Goal: Use online tool/utility: Utilize a website feature to perform a specific function

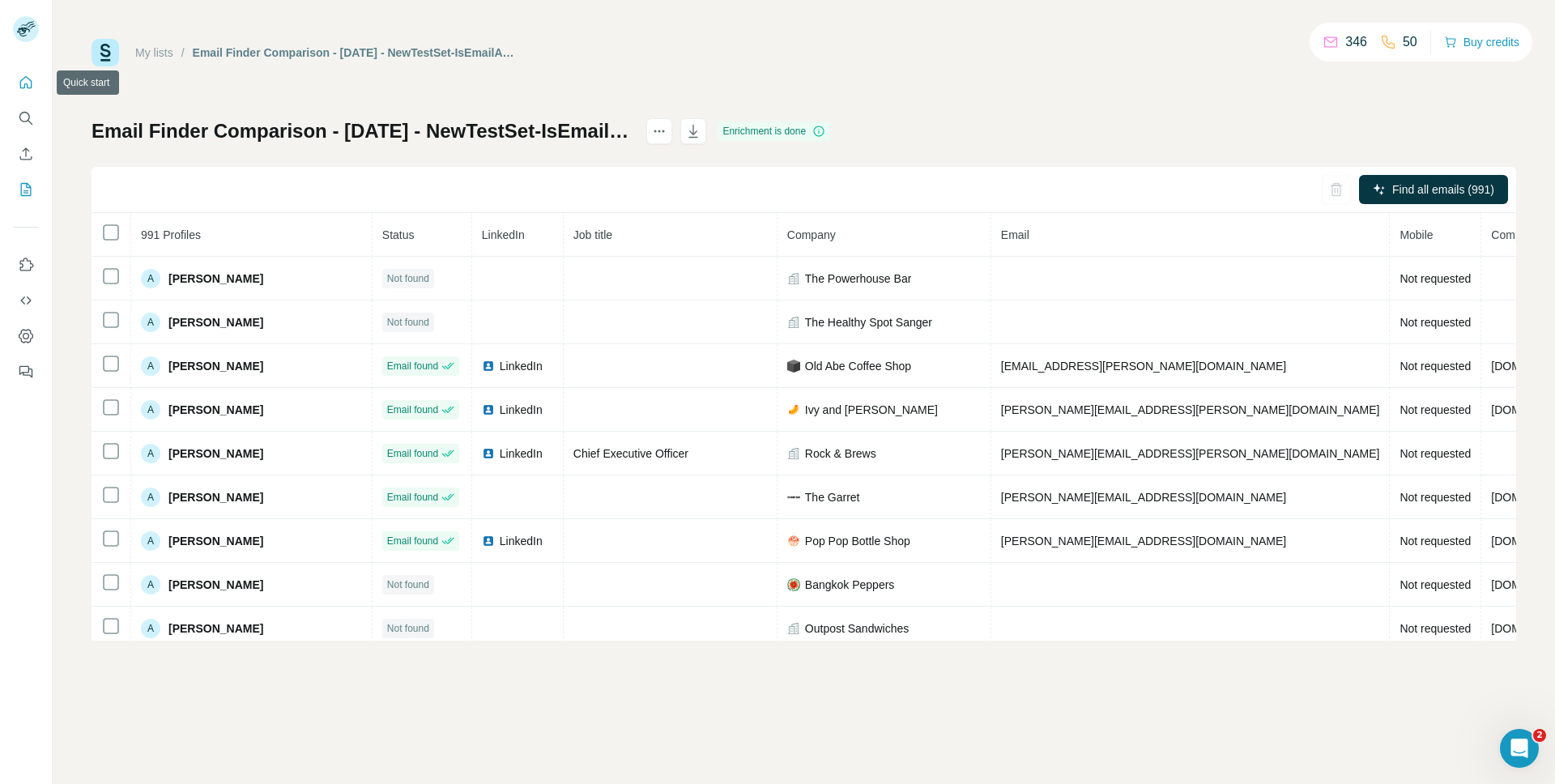
click at [22, 83] on icon "Quick start" at bounding box center [26, 82] width 16 height 16
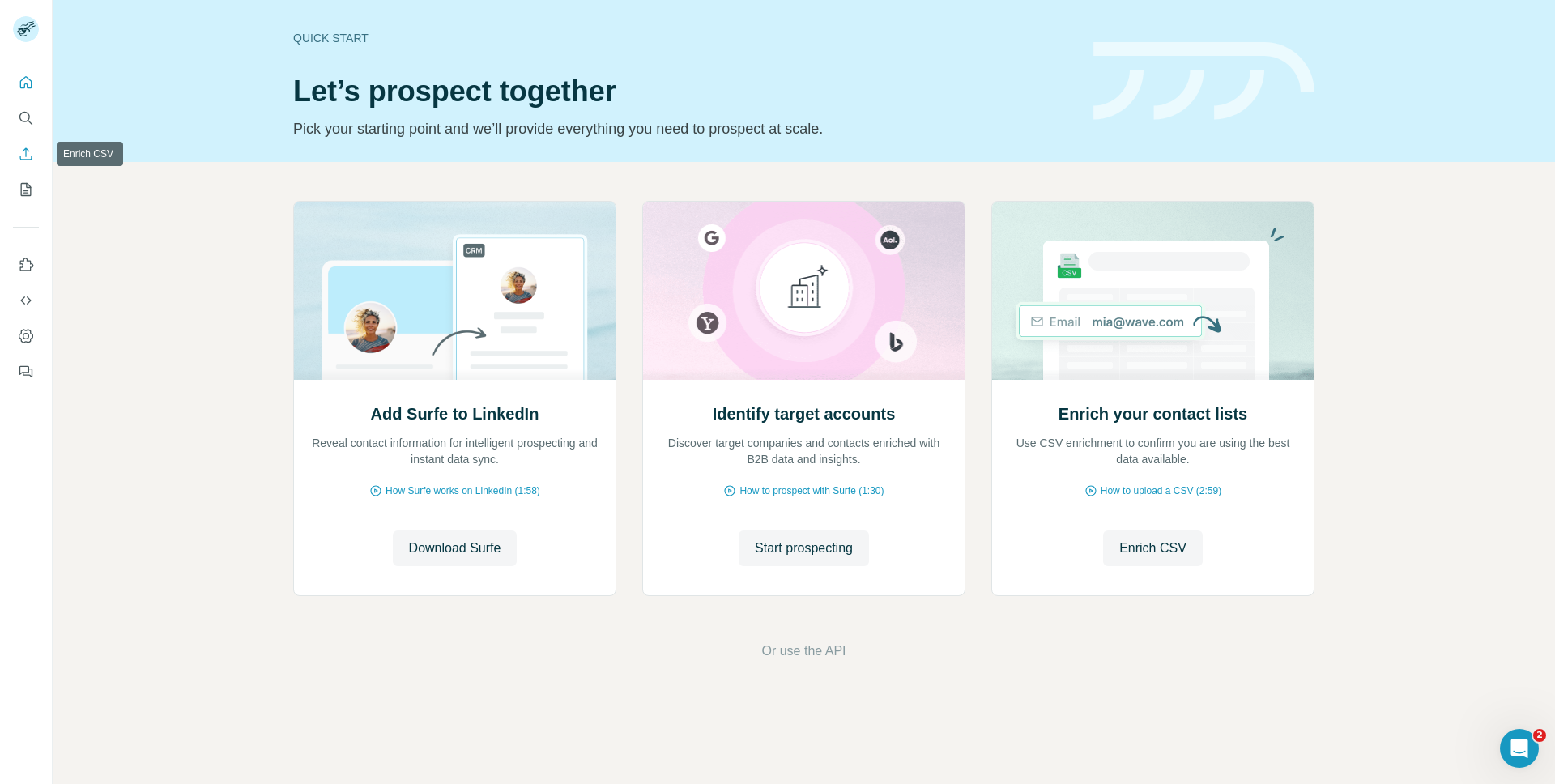
click at [24, 158] on icon "Enrich CSV" at bounding box center [25, 153] width 12 height 12
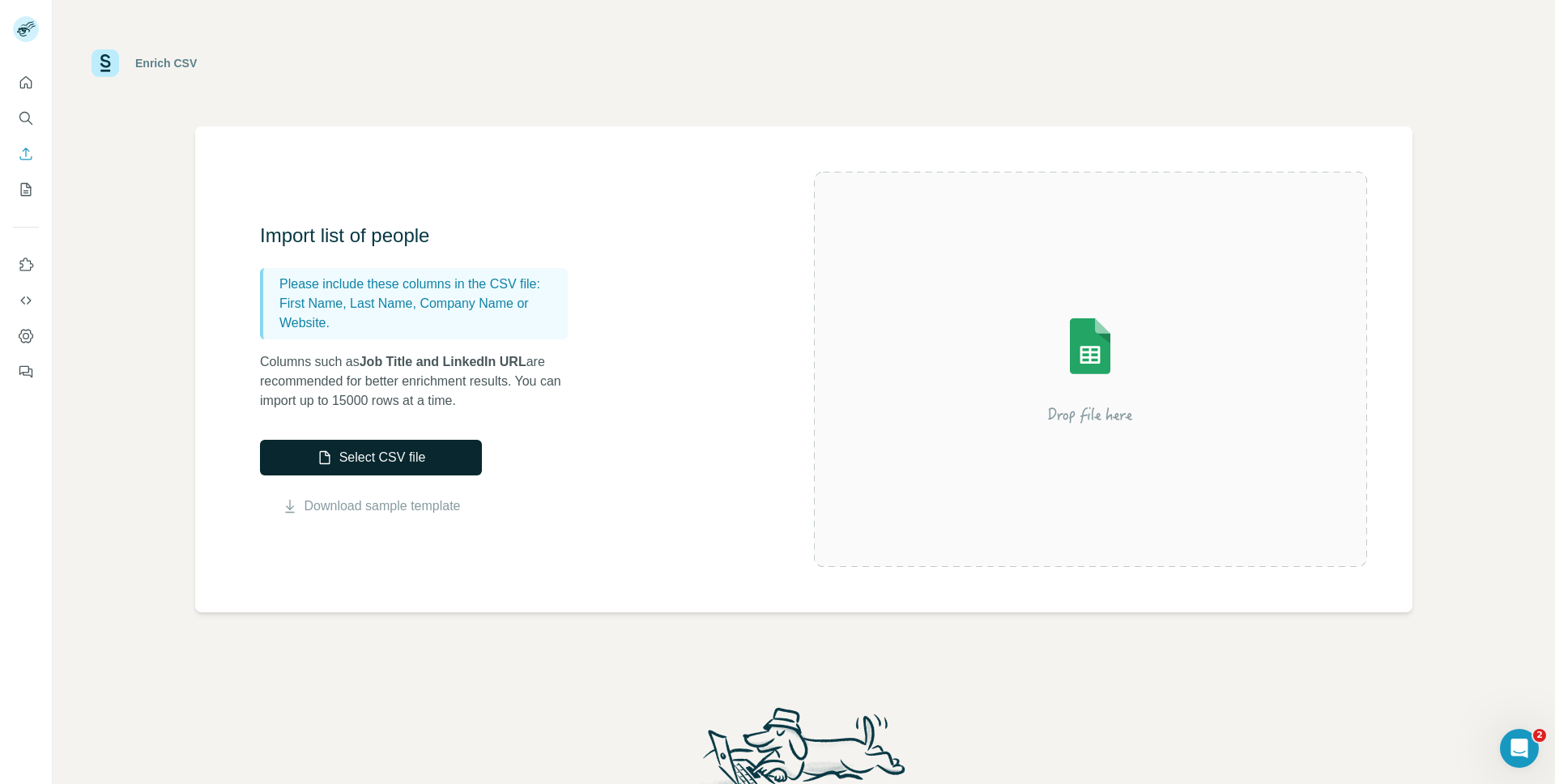
click at [384, 455] on button "Select CSV file" at bounding box center [370, 457] width 222 height 35
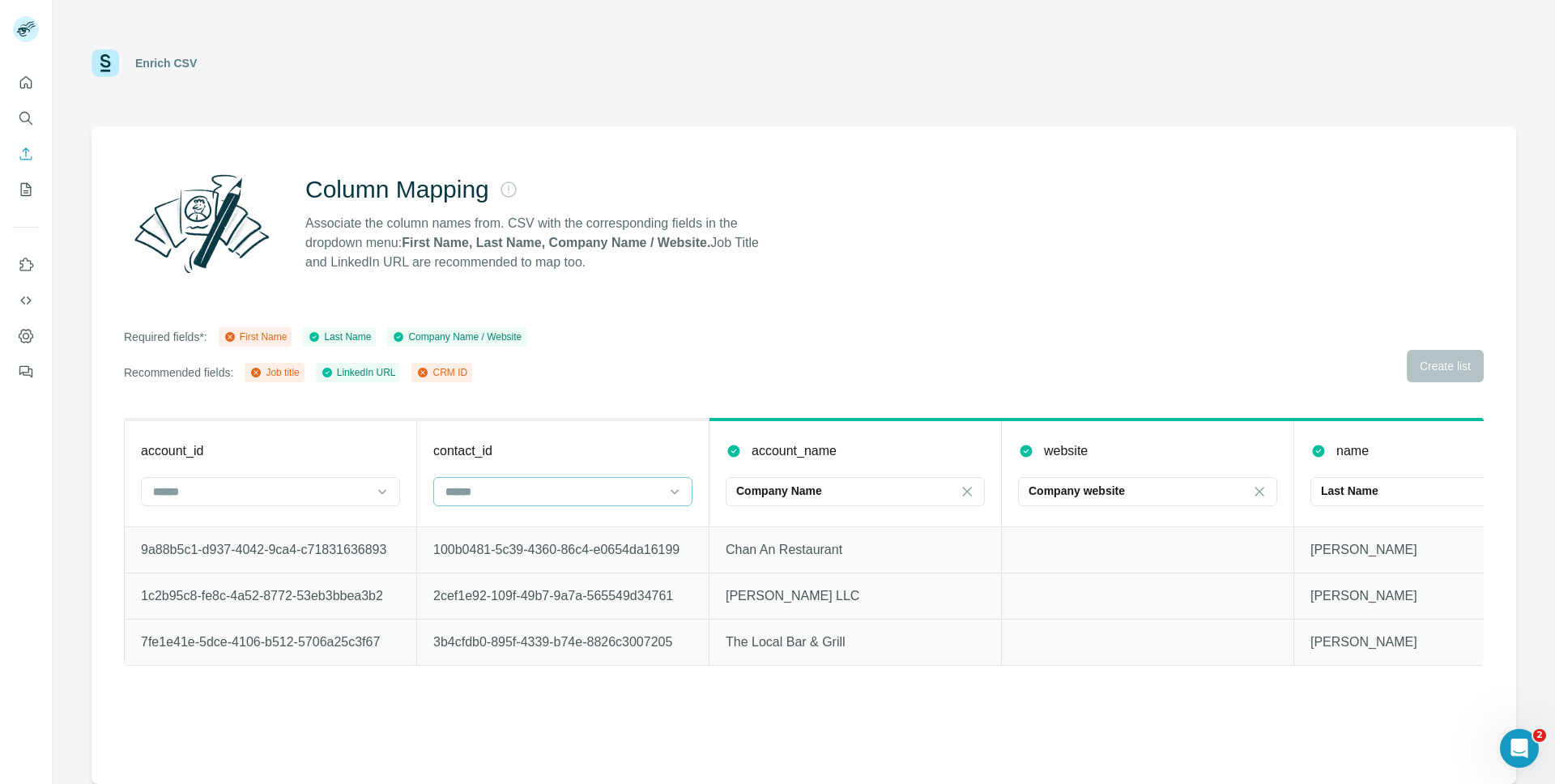
click at [544, 496] on input at bounding box center [552, 492] width 218 height 18
click at [504, 597] on div "CRM ID" at bounding box center [562, 586] width 251 height 29
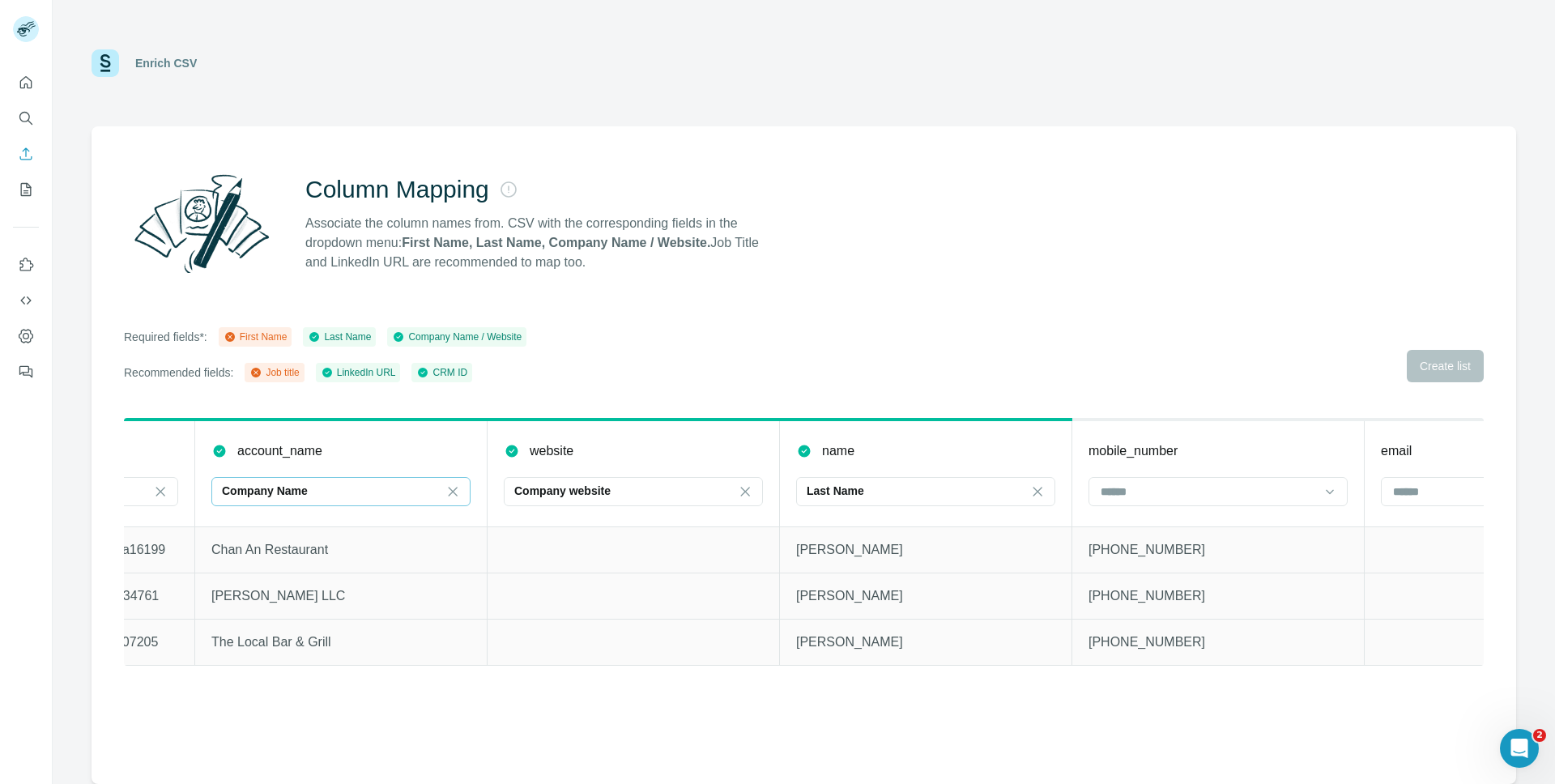
scroll to position [0, 527]
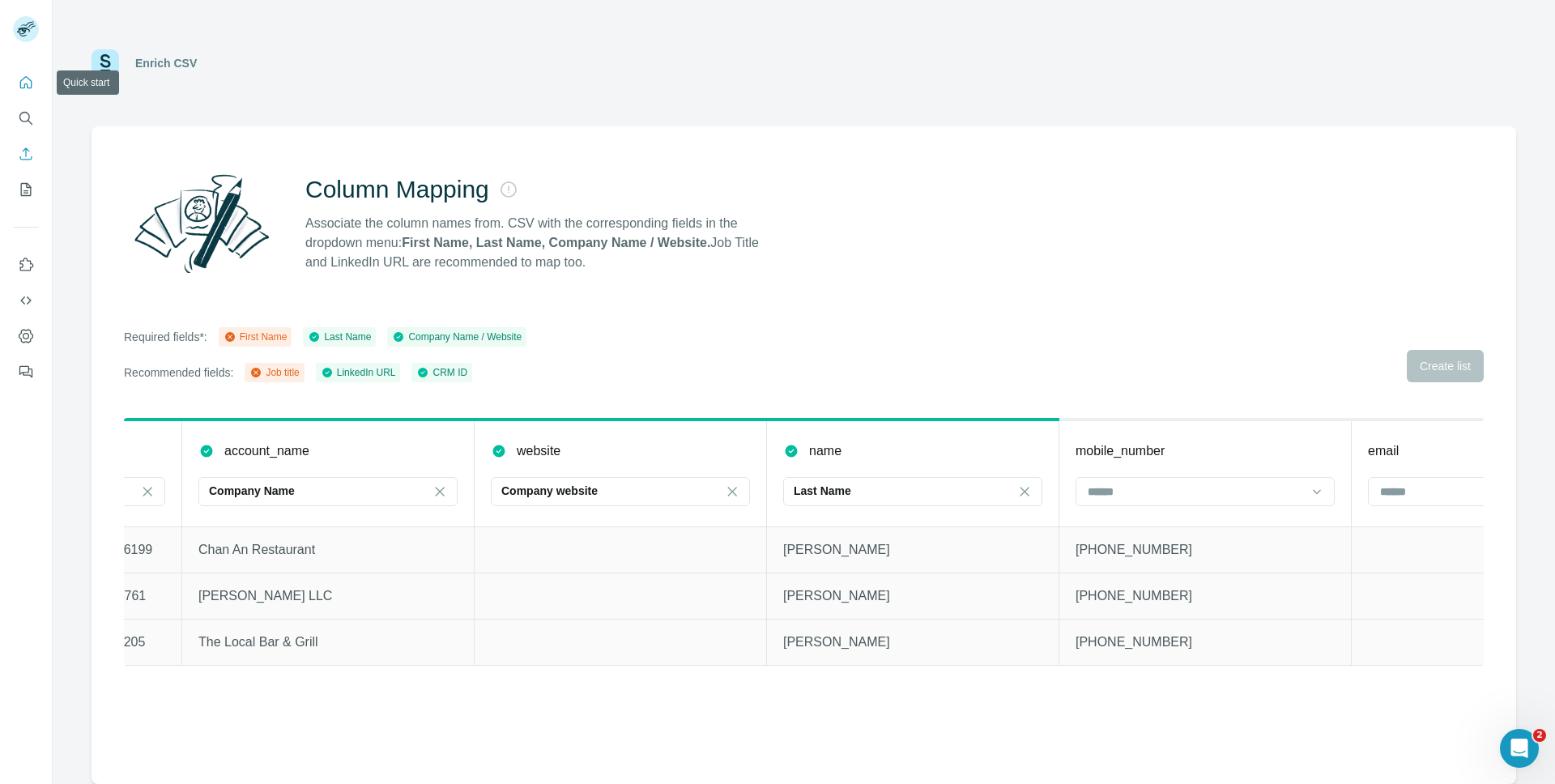
click at [24, 81] on icon "Quick start" at bounding box center [26, 82] width 16 height 16
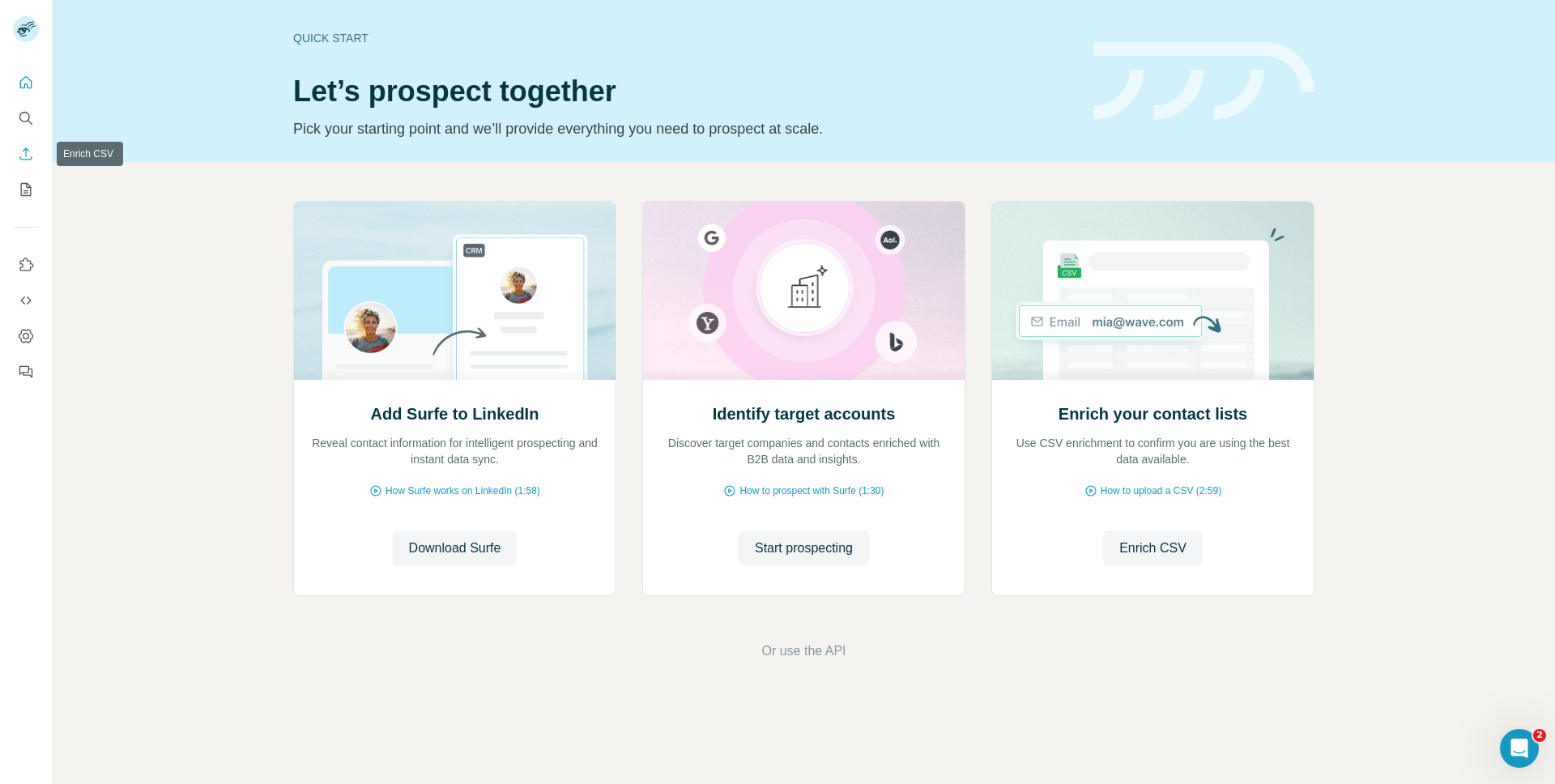
click at [24, 157] on icon "Enrich CSV" at bounding box center [26, 154] width 16 height 16
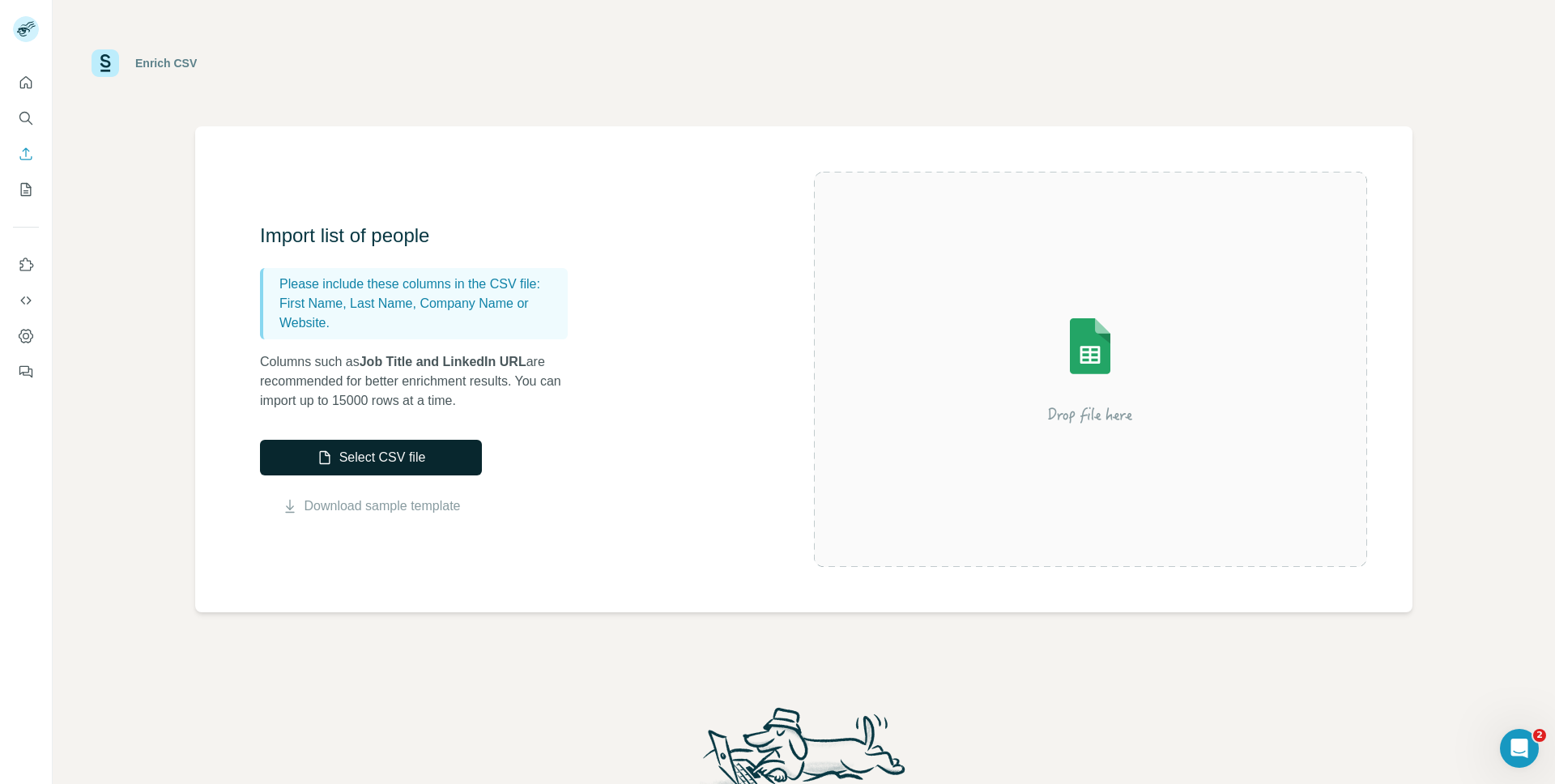
click at [386, 464] on button "Select CSV file" at bounding box center [370, 457] width 222 height 35
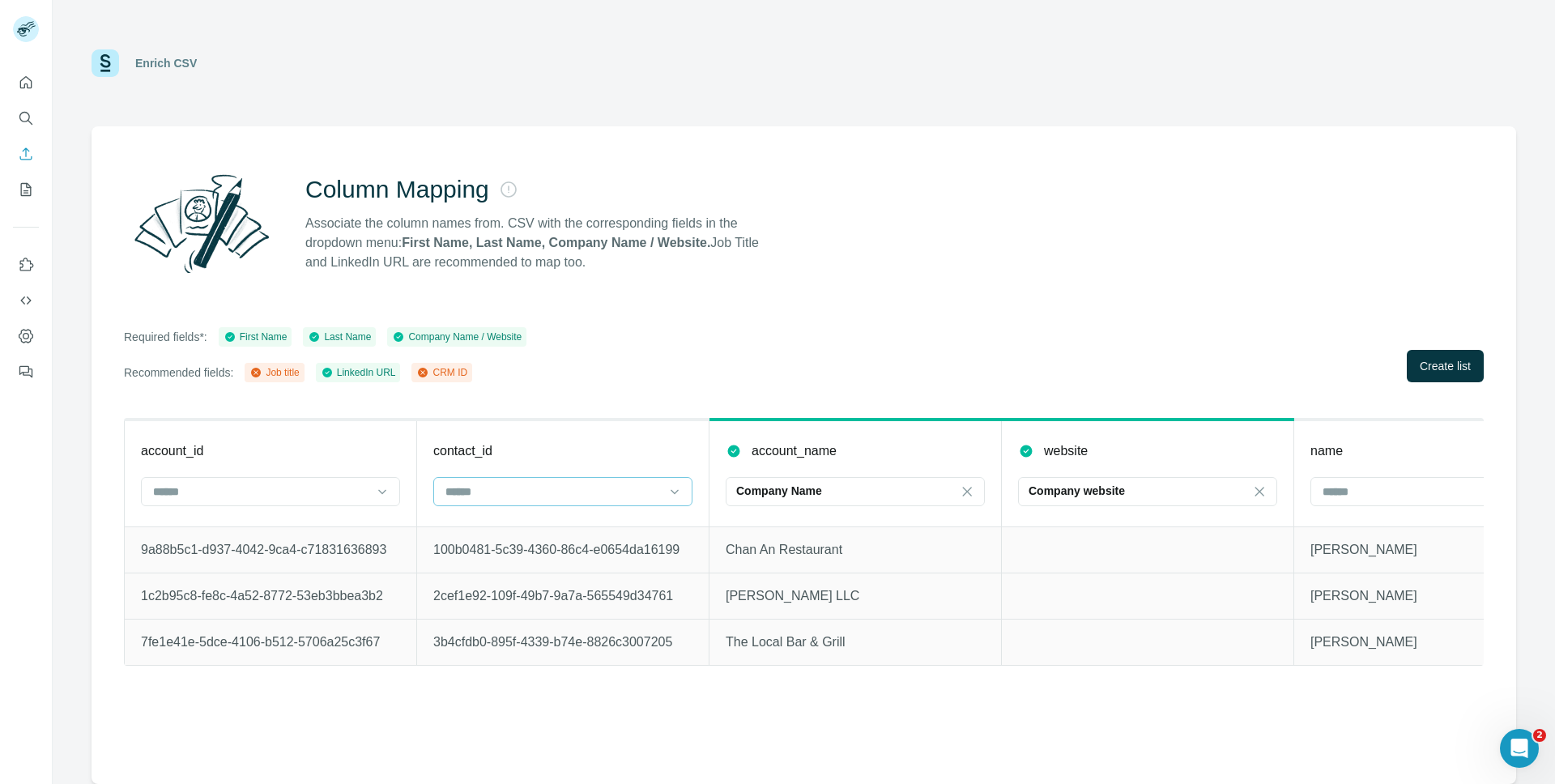
click at [633, 478] on div at bounding box center [552, 492] width 218 height 27
click at [562, 567] on div "CRM ID" at bounding box center [562, 557] width 251 height 29
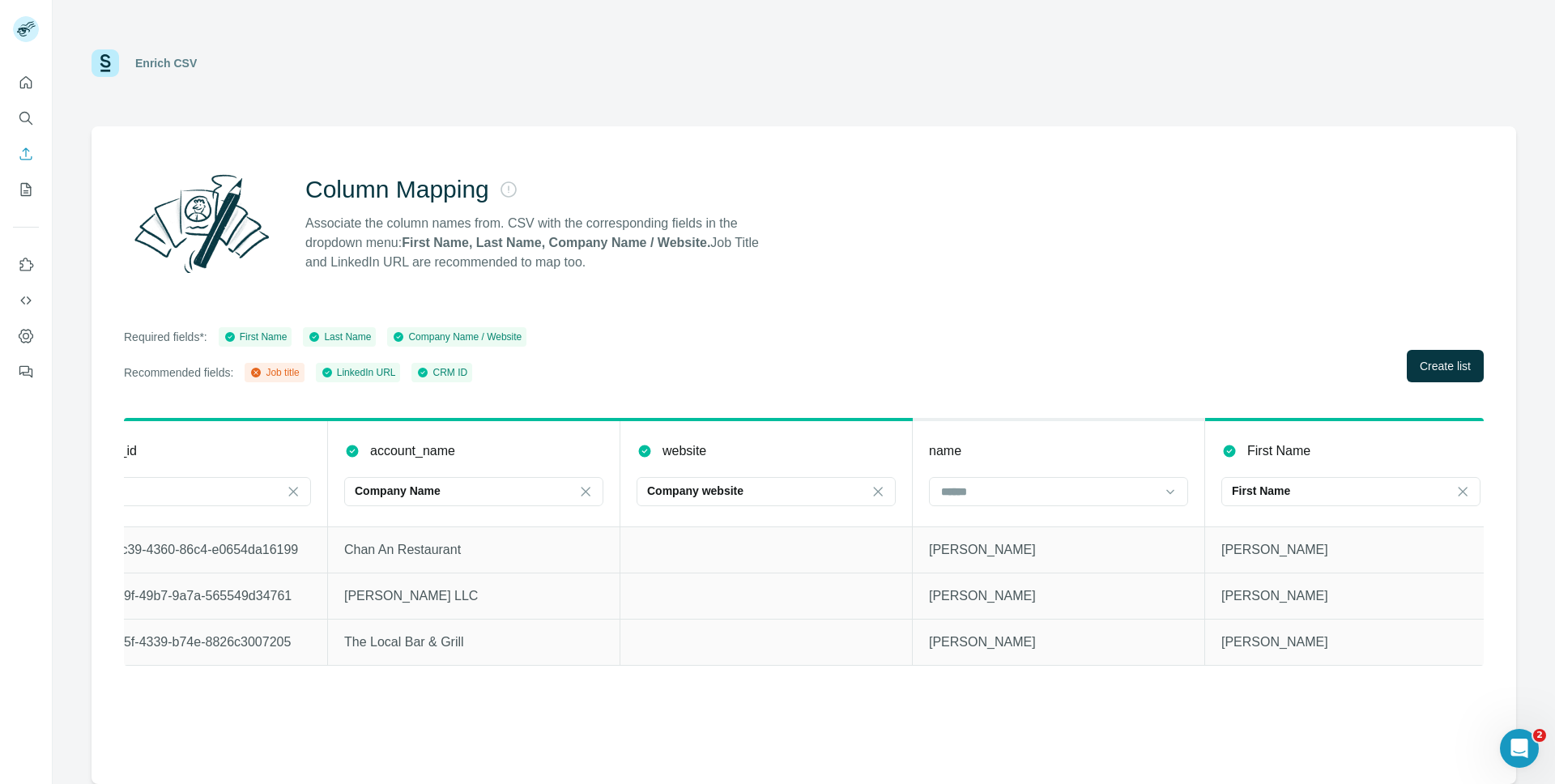
scroll to position [0, 388]
click at [1080, 492] on input at bounding box center [1041, 492] width 218 height 18
click at [1080, 359] on div "Required fields*: First Name Last Name Company Name / Website Recommended field…" at bounding box center [803, 354] width 1359 height 55
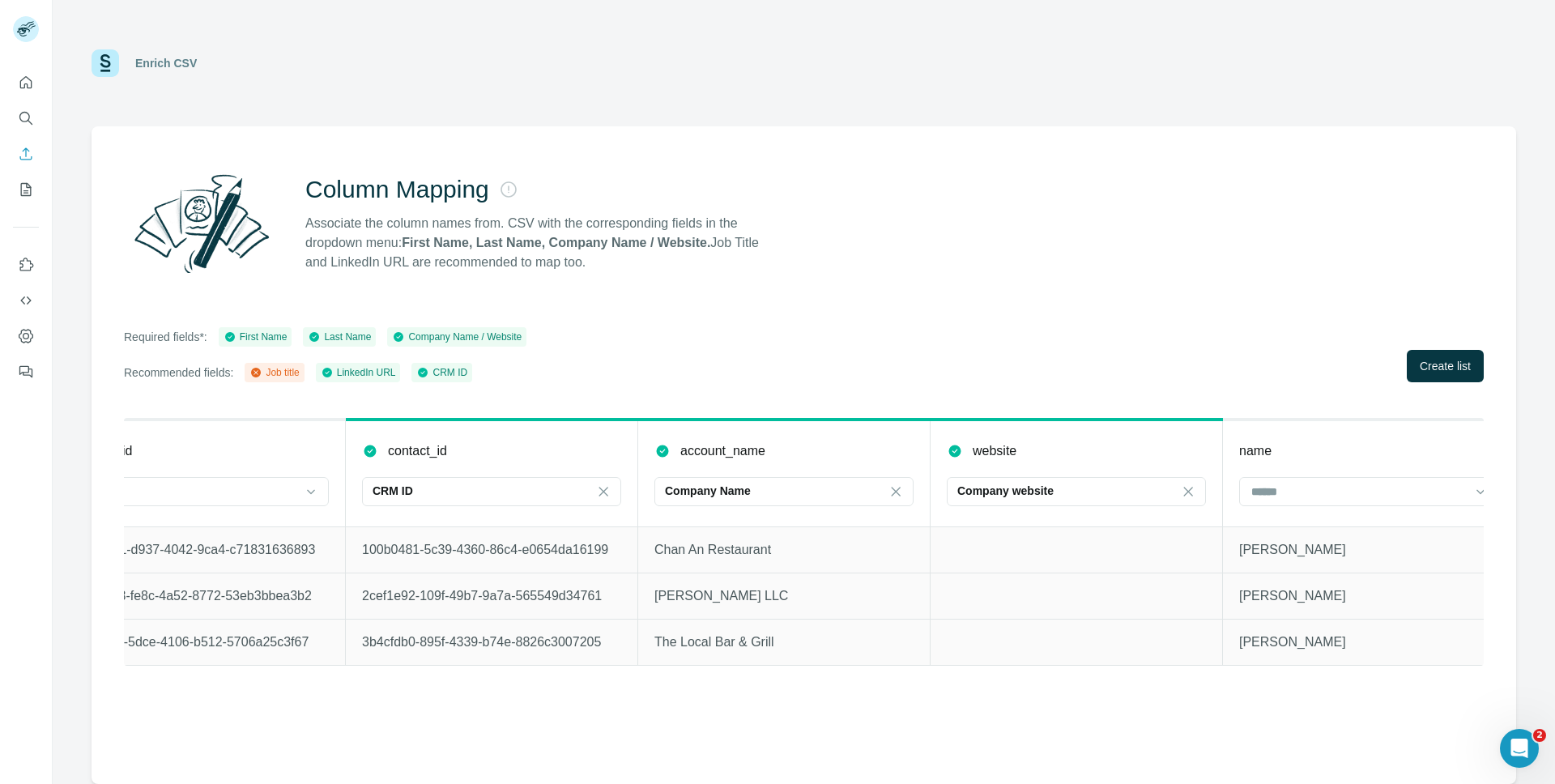
scroll to position [0, 0]
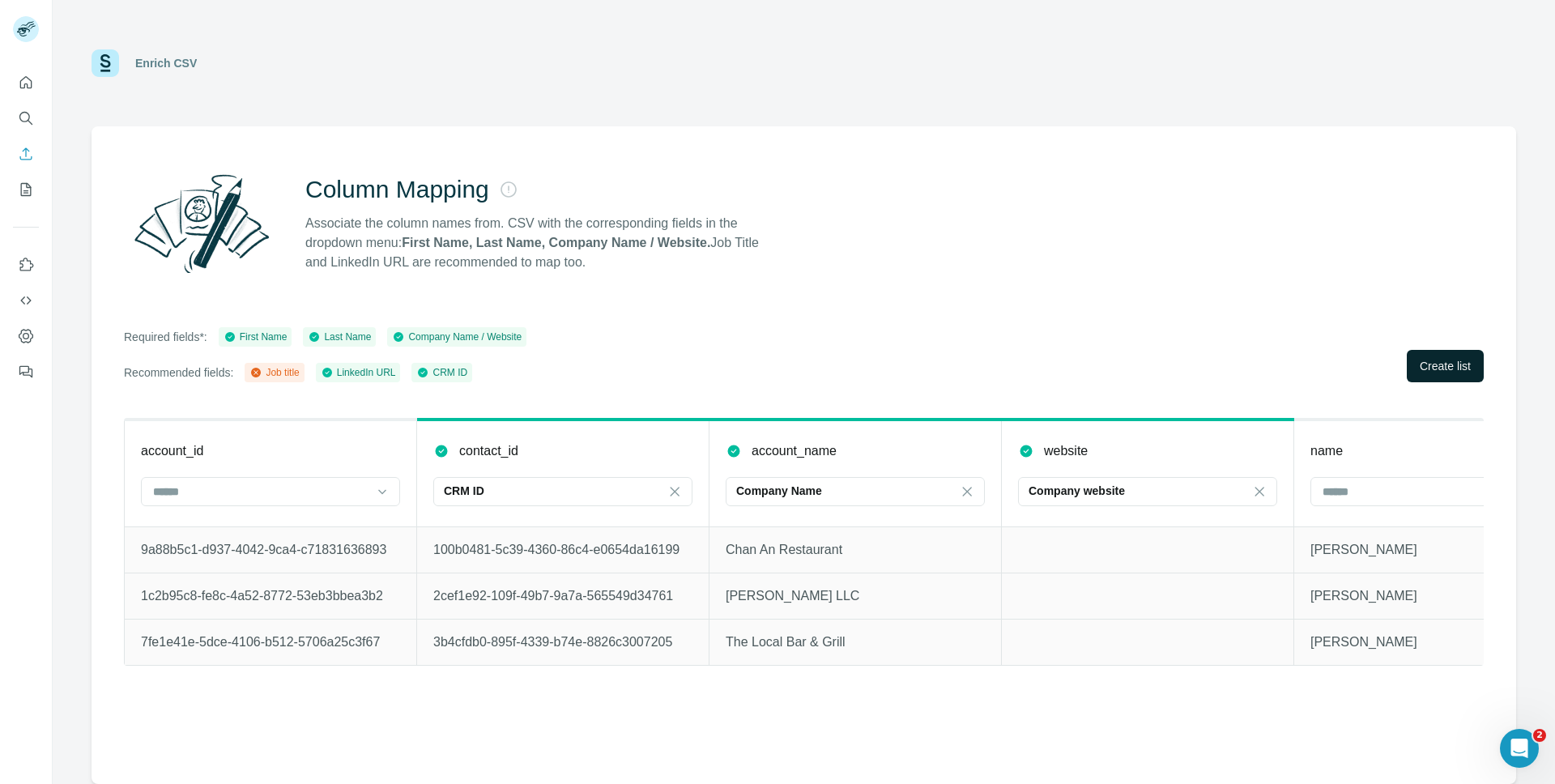
click at [1426, 371] on span "Create list" at bounding box center [1445, 366] width 51 height 16
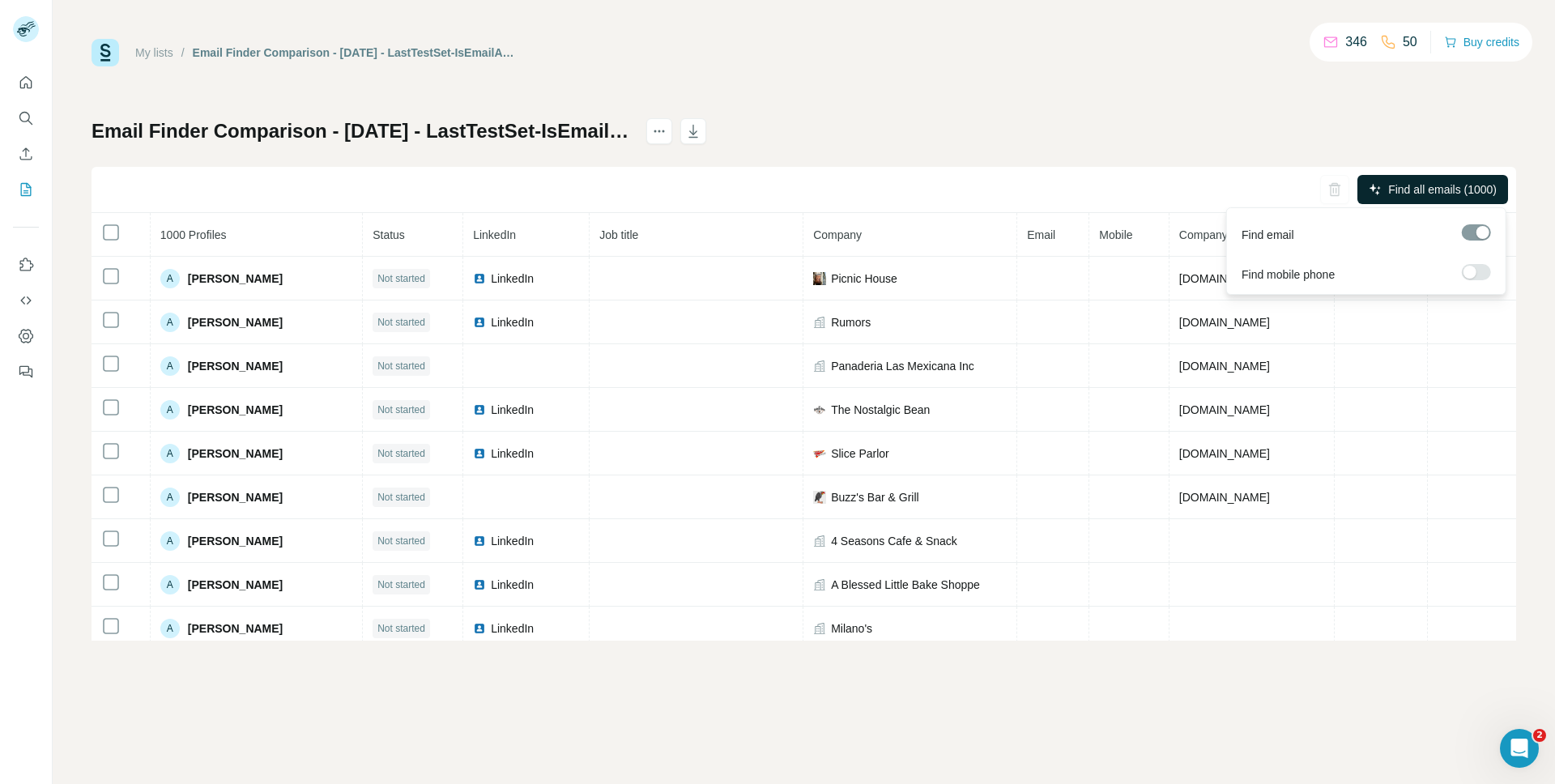
click at [1469, 191] on span "Find all emails (1000)" at bounding box center [1443, 189] width 109 height 16
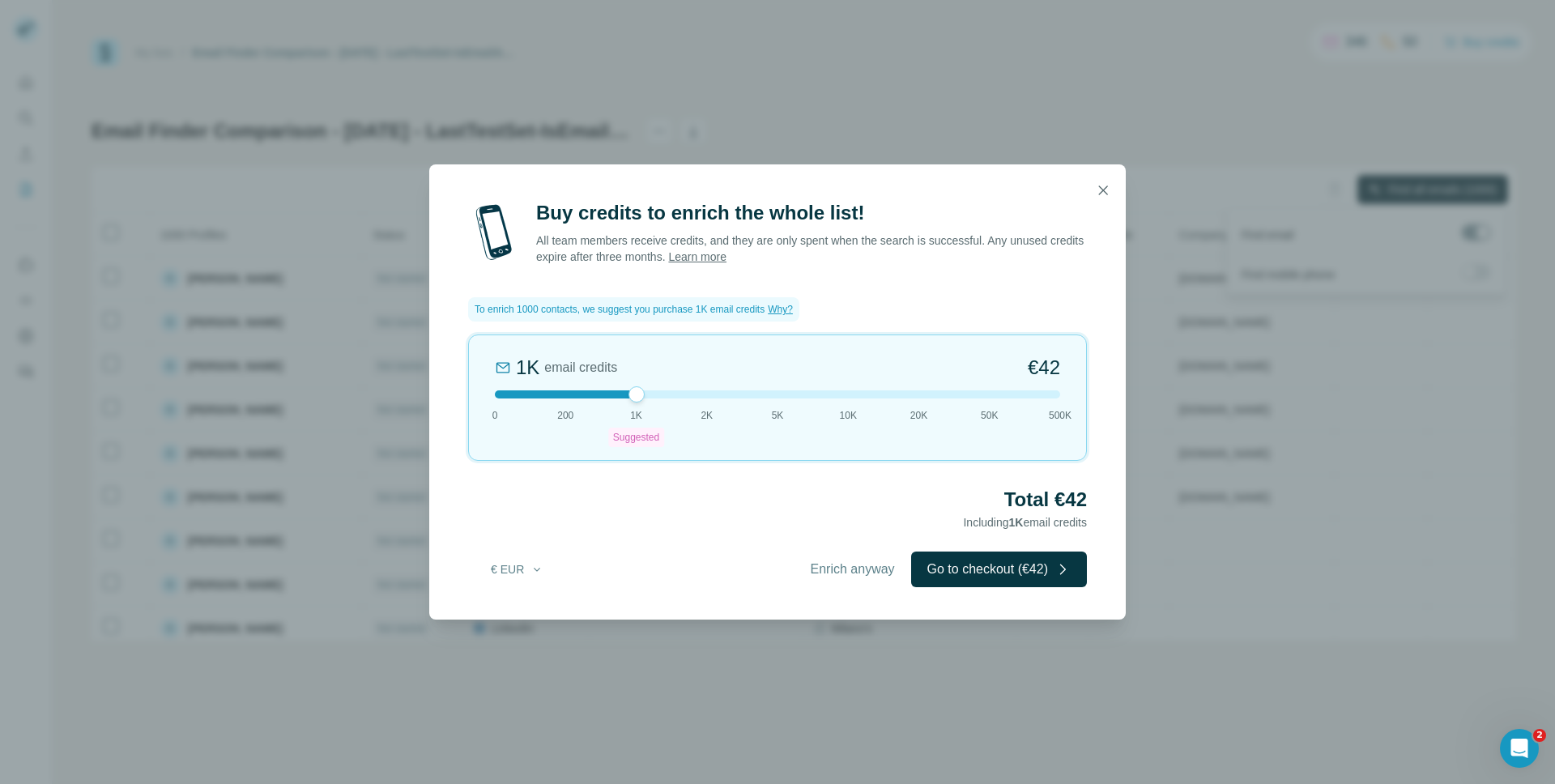
click at [846, 570] on span "Enrich anyway" at bounding box center [852, 569] width 84 height 19
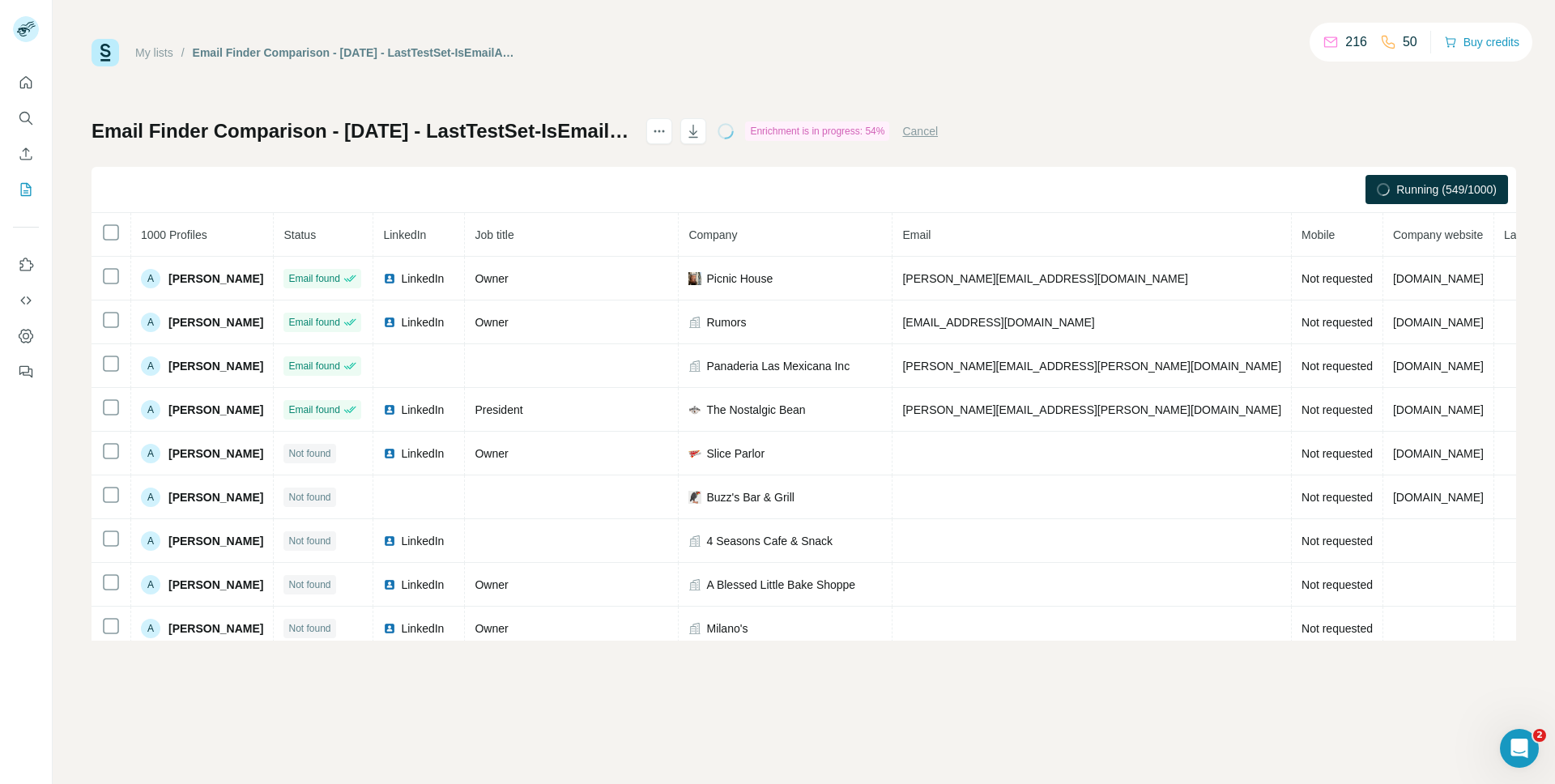
scroll to position [53, 0]
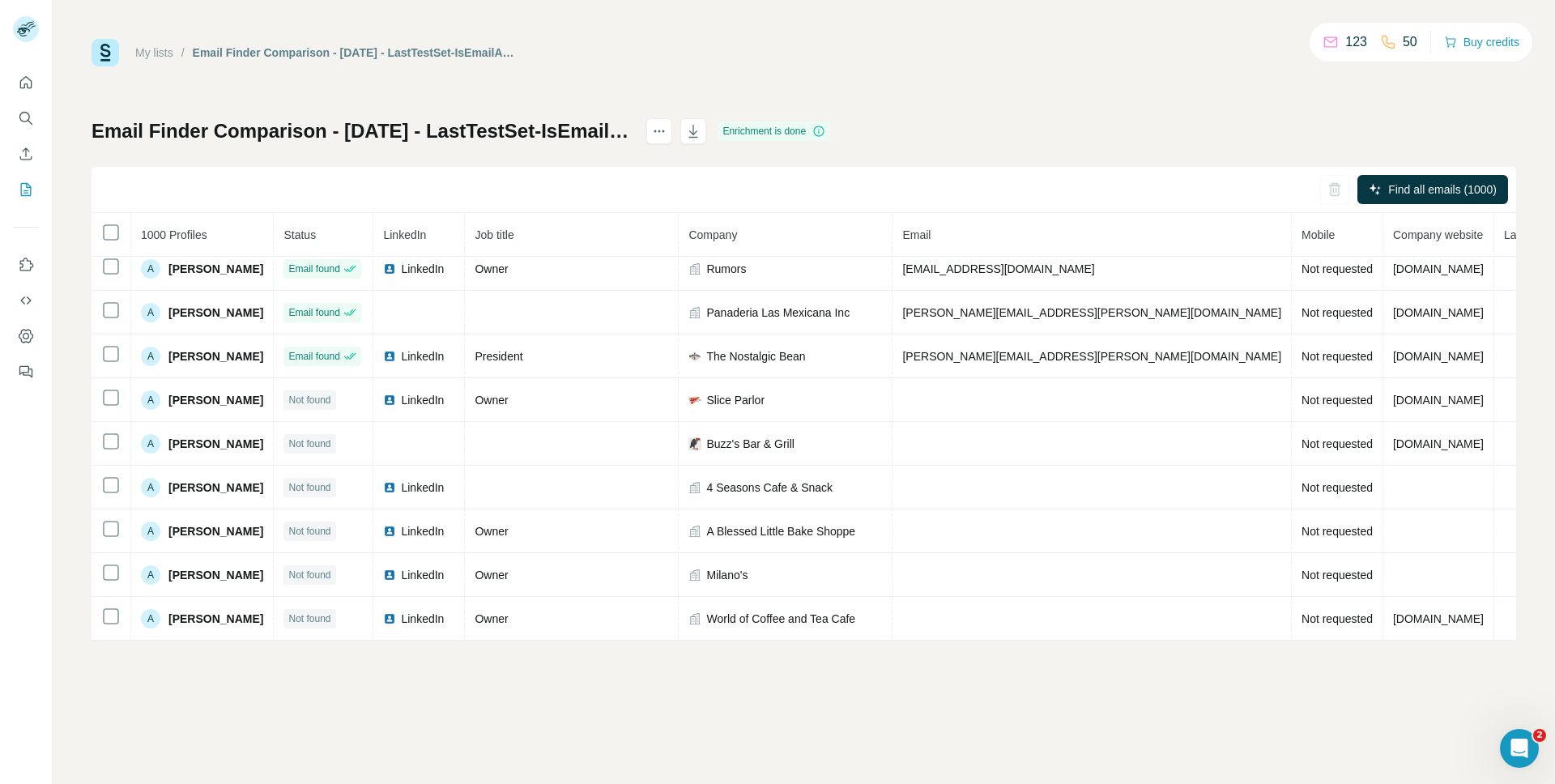
click at [1209, 105] on div "My lists / Email Finder Comparison - [DATE] - LastTestSet-IsEmailAssocWithConta…" at bounding box center [803, 339] width 1425 height 601
click at [686, 134] on icon "button" at bounding box center [693, 131] width 16 height 16
